Goal: Information Seeking & Learning: Learn about a topic

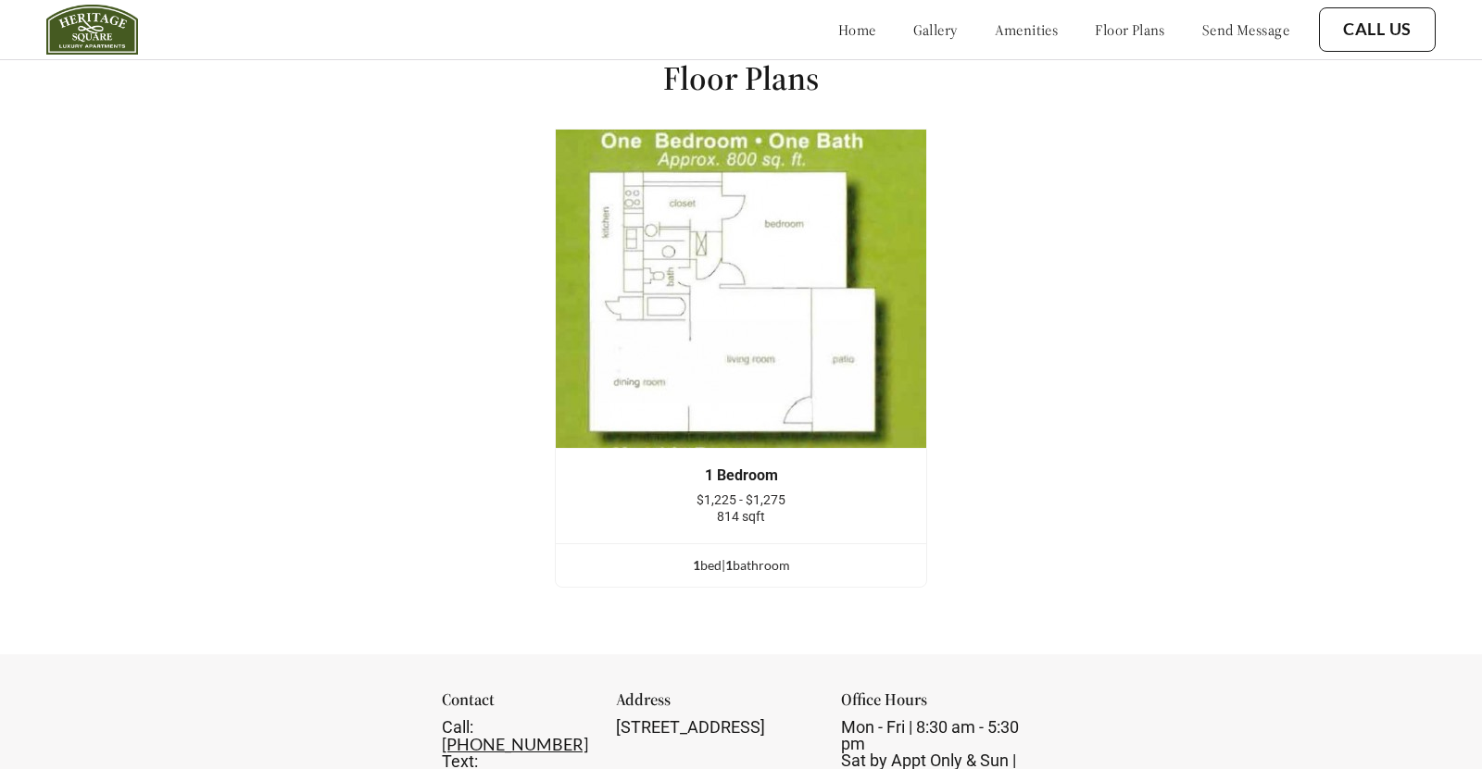
scroll to position [2459, 0]
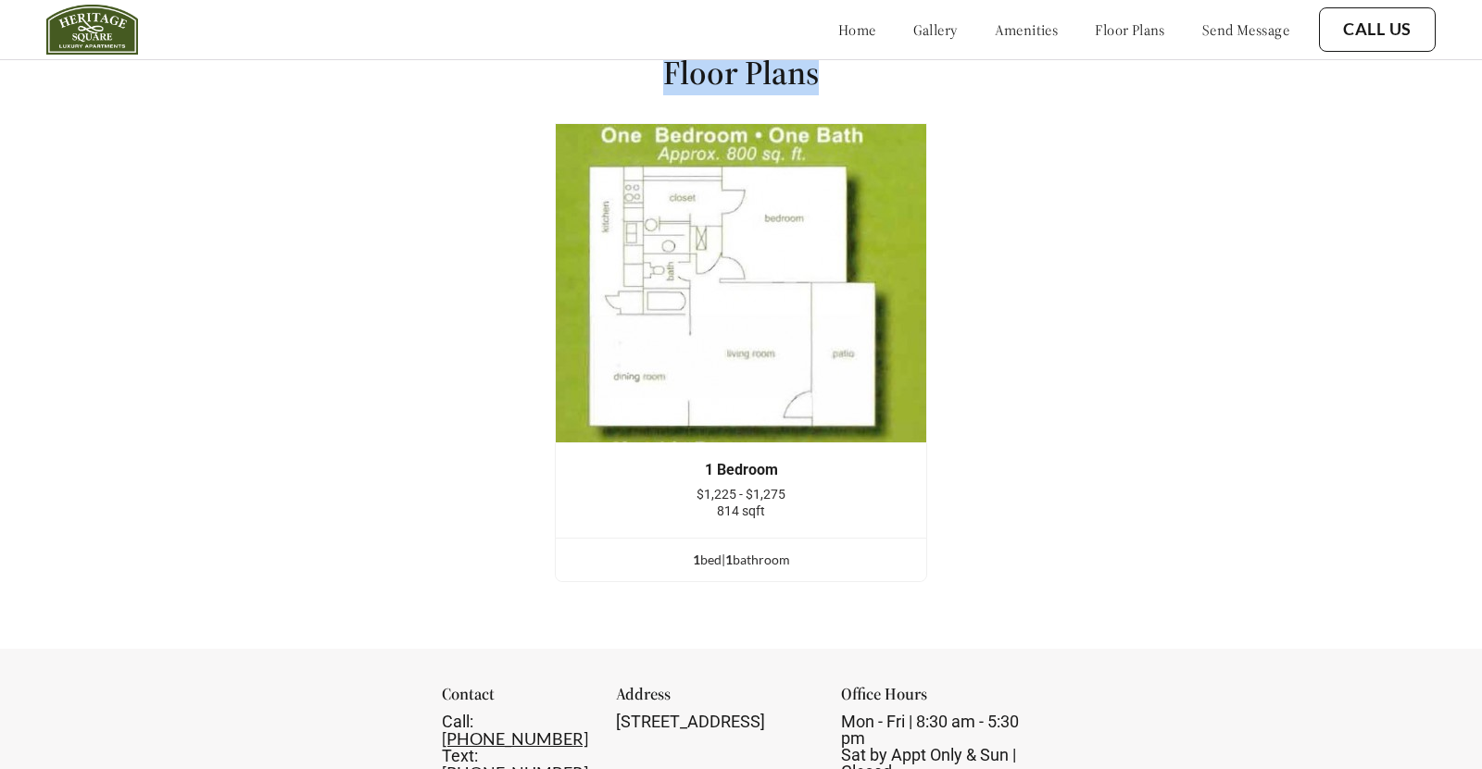
drag, startPoint x: 650, startPoint y: 69, endPoint x: 817, endPoint y: 69, distance: 166.7
click at [817, 69] on div "Floor Plans 1 Bedroom $1,225 - $1,275 814 sqft 1 bed | 1 bathroom 1 Bedroom $1,…" at bounding box center [741, 324] width 1482 height 649
copy h1 "Floor Plans"
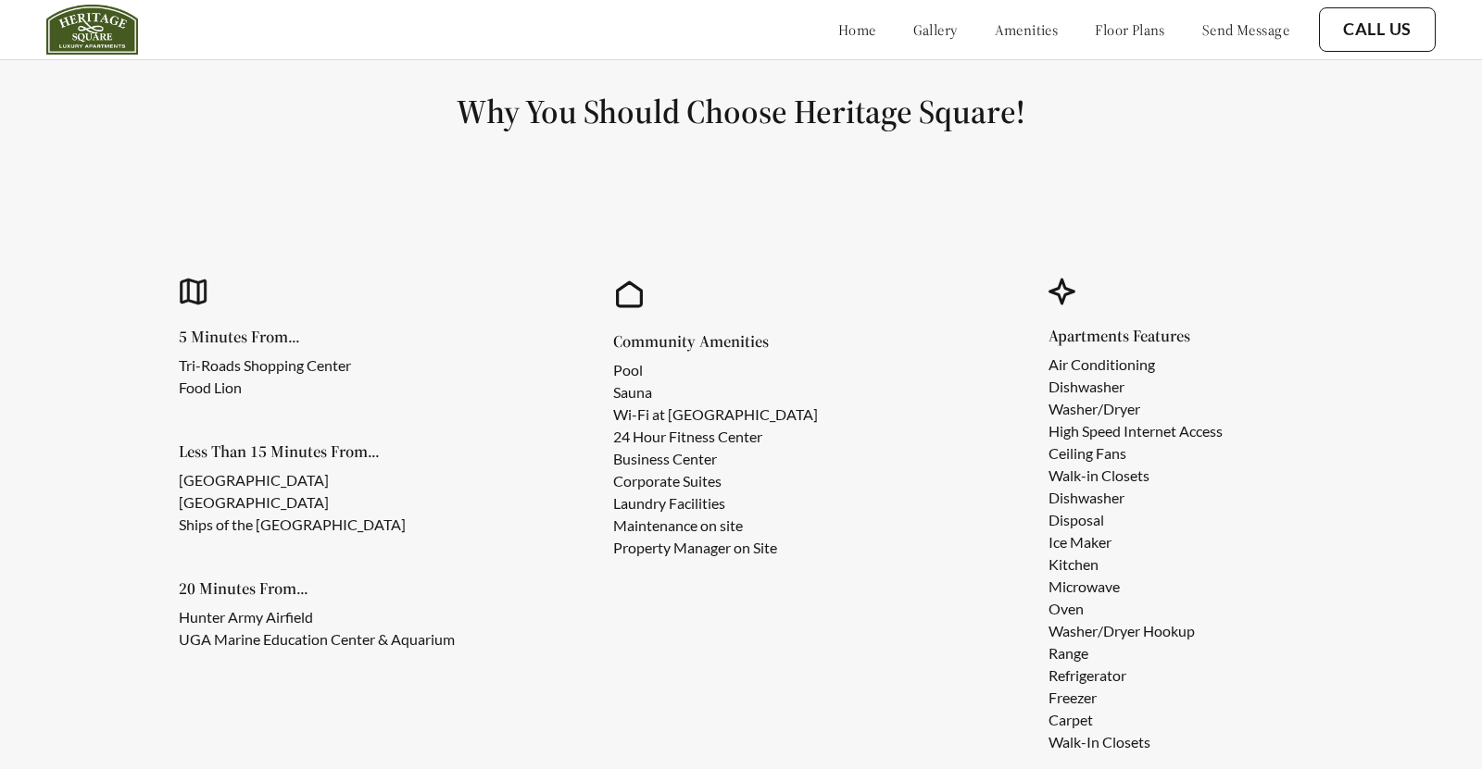
scroll to position [1594, 0]
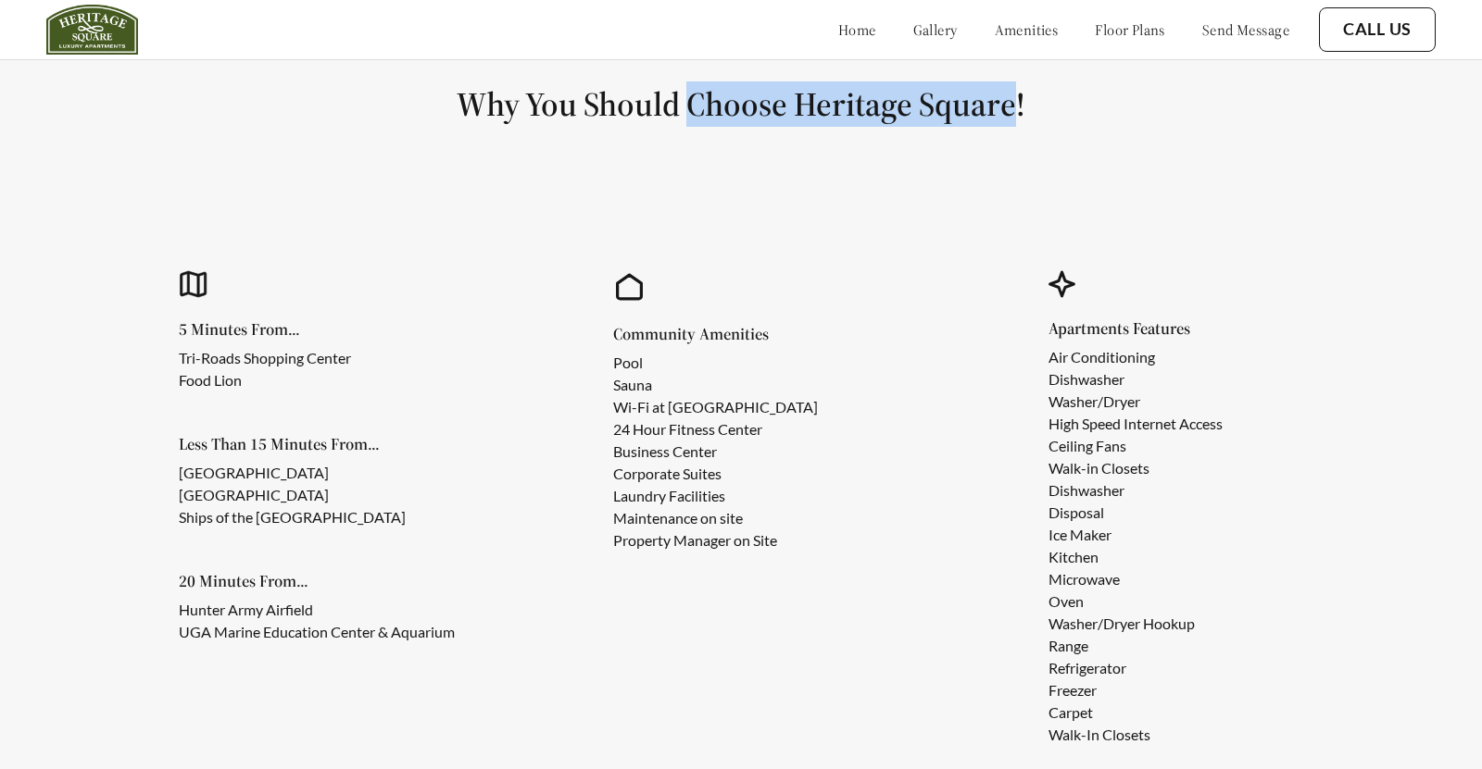
drag, startPoint x: 688, startPoint y: 110, endPoint x: 1025, endPoint y: 109, distance: 337.1
click at [1025, 109] on h1 "Why You Should Choose Heritage Square!" at bounding box center [740, 104] width 1393 height 42
copy h1 "Choose Heritage Square"
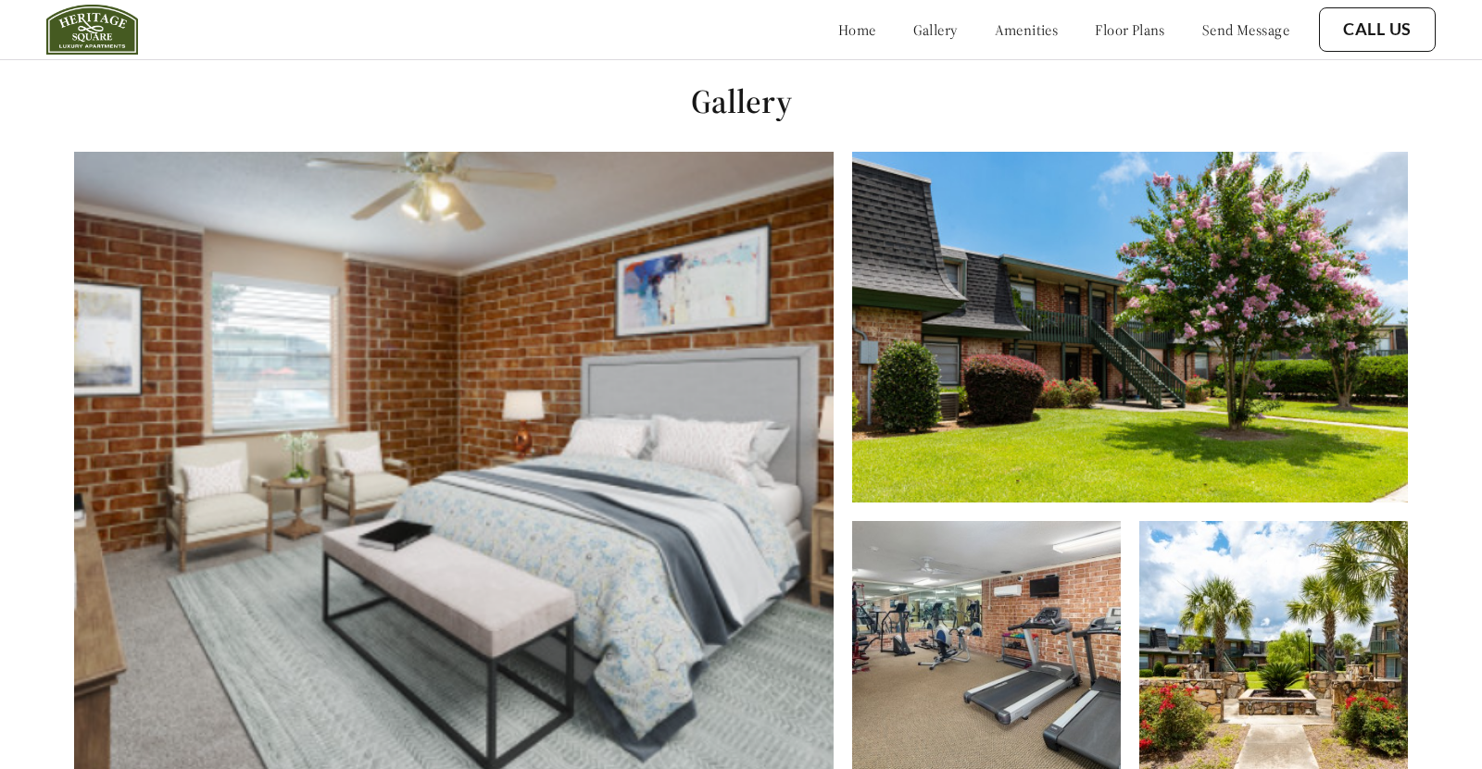
scroll to position [769, 0]
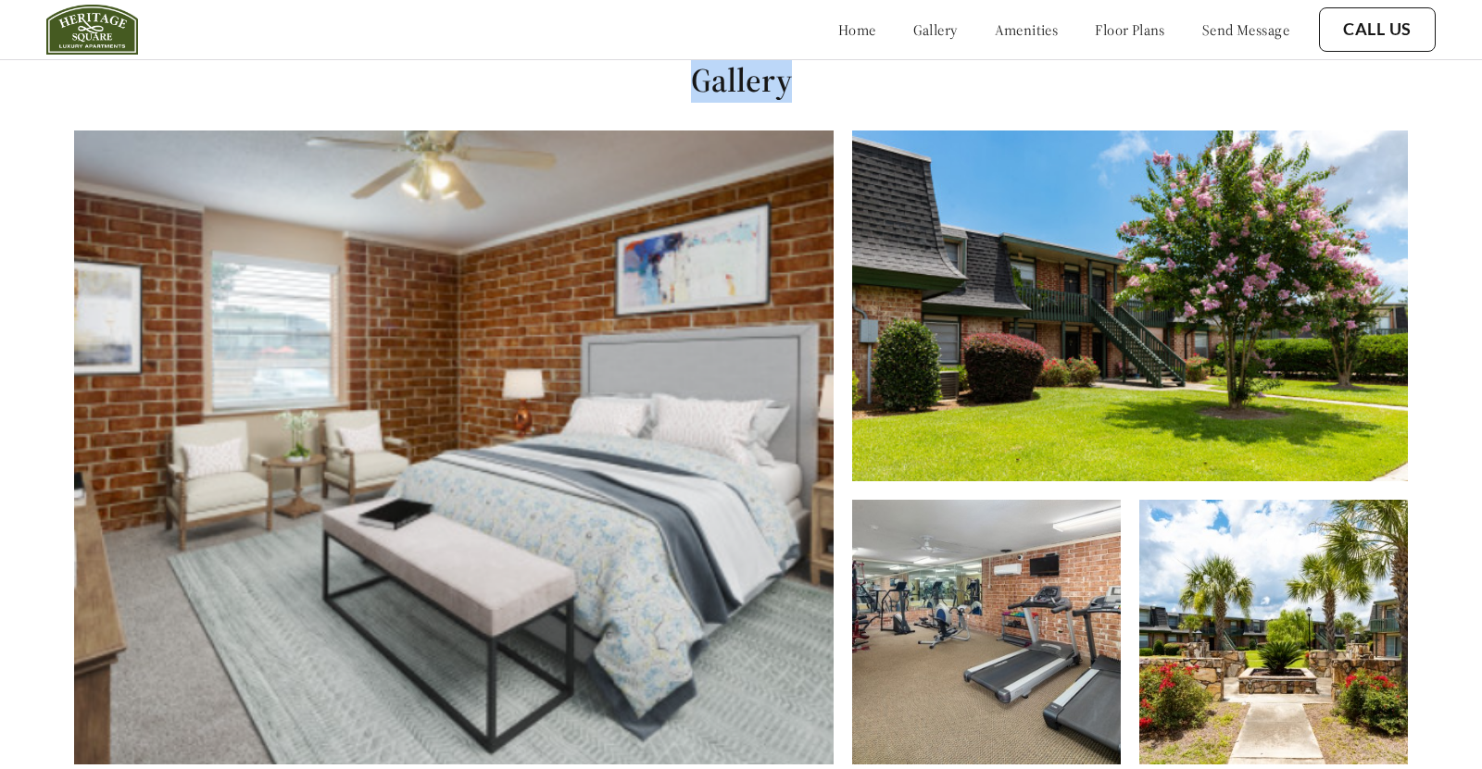
drag, startPoint x: 684, startPoint y: 73, endPoint x: 854, endPoint y: 72, distance: 169.5
click at [854, 72] on h1 "Gallery" at bounding box center [741, 80] width 1482 height 42
copy h1 "Gallery"
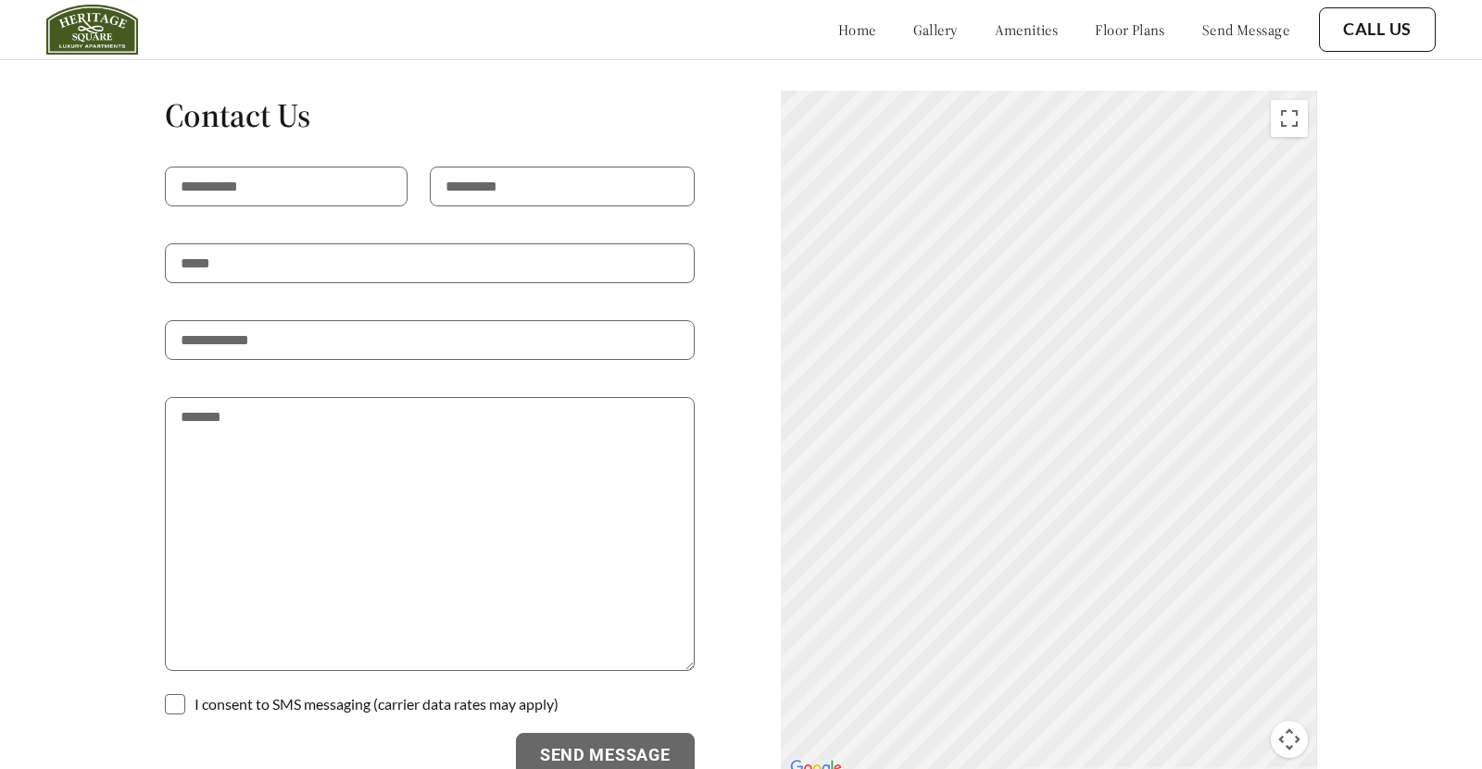
scroll to position [3219, 0]
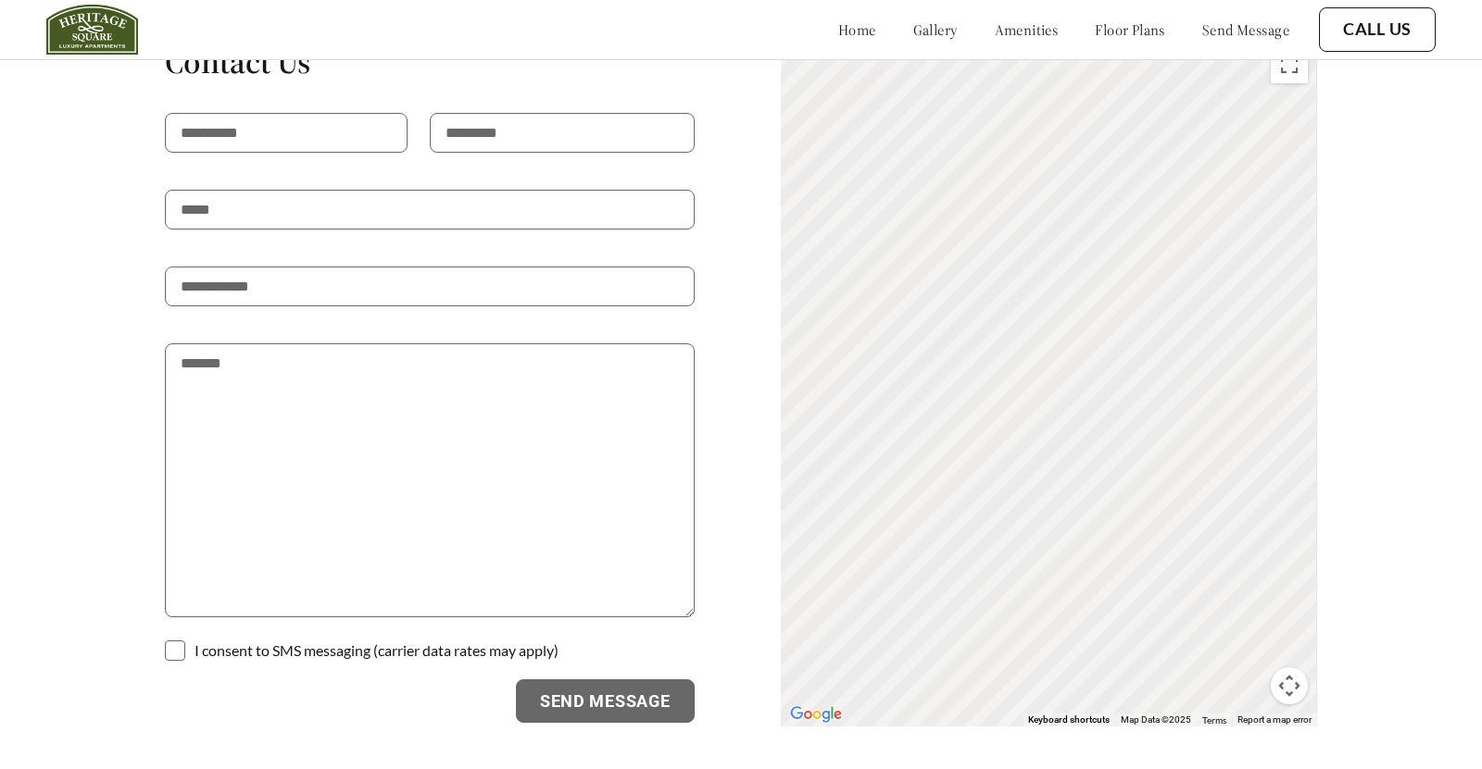
scroll to position [3296, 0]
